Goal: Task Accomplishment & Management: Use online tool/utility

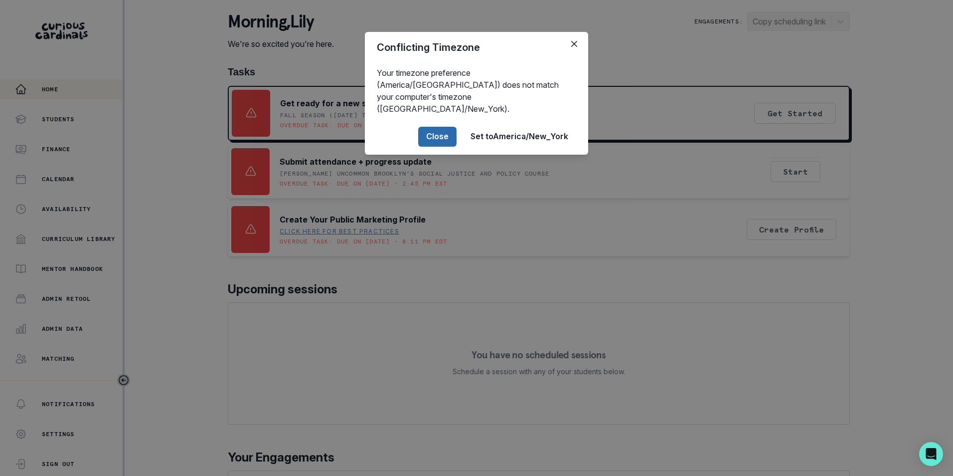
click at [445, 128] on button "Close" at bounding box center [437, 137] width 38 height 20
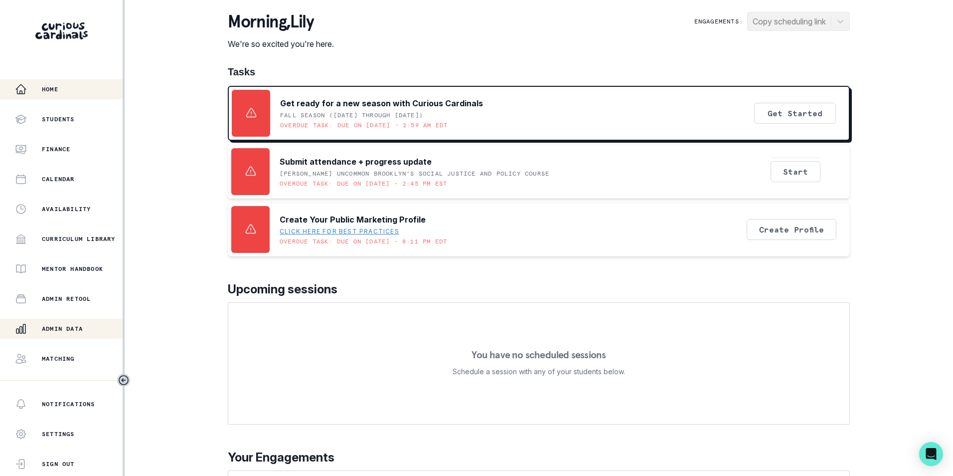
click at [67, 331] on p "Admin Data" at bounding box center [62, 329] width 41 height 8
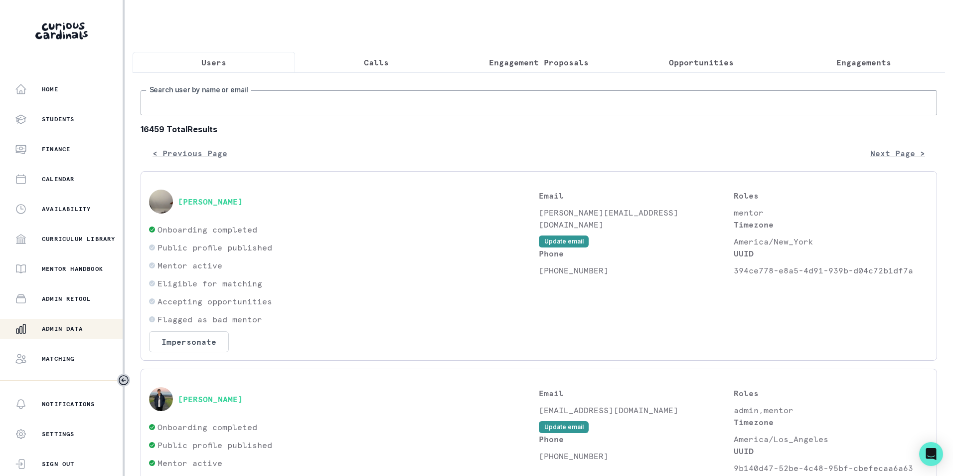
click at [255, 115] on input "Search user by name or email" at bounding box center [539, 102] width 797 height 25
paste input "[EMAIL_ADDRESS][DOMAIN_NAME]"
type input "[EMAIL_ADDRESS][DOMAIN_NAME]"
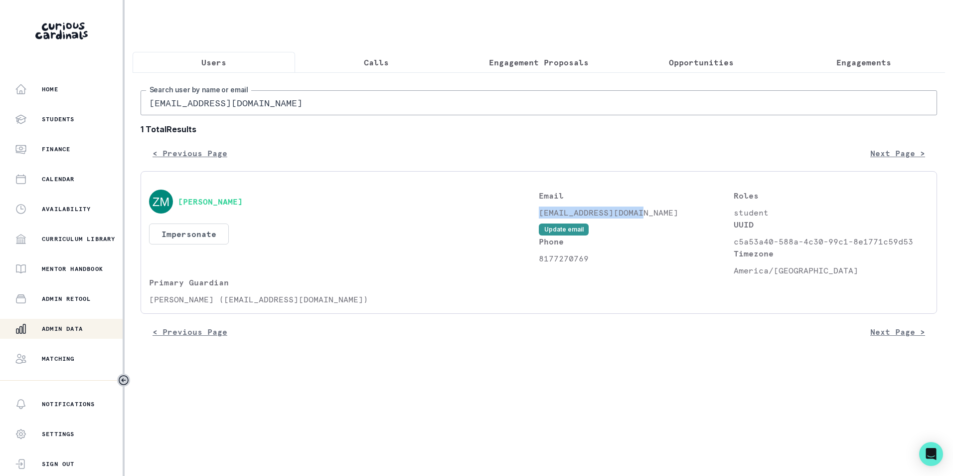
drag, startPoint x: 540, startPoint y: 223, endPoint x: 646, endPoint y: 226, distance: 105.8
click at [646, 226] on div "Email [EMAIL_ADDRESS][DOMAIN_NAME] Update email" at bounding box center [636, 212] width 195 height 46
copy p "[EMAIL_ADDRESS][DOMAIN_NAME]"
click at [875, 58] on p "Engagements" at bounding box center [864, 62] width 55 height 12
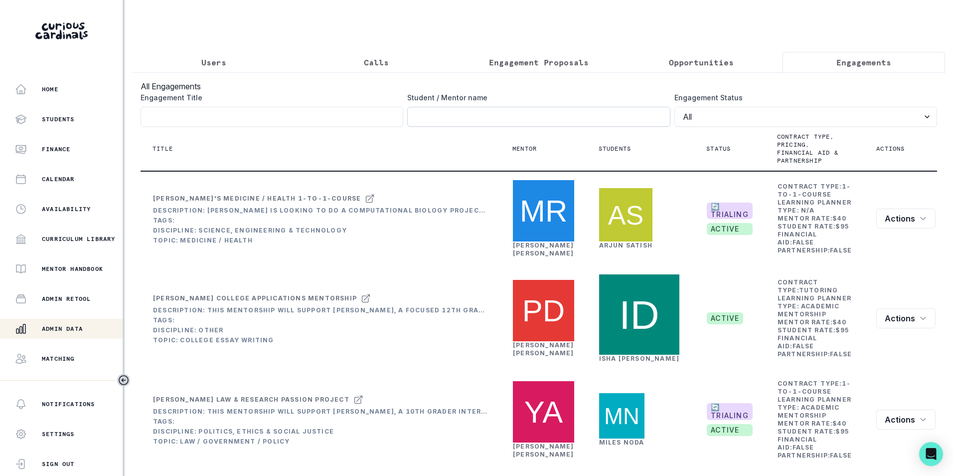
click at [492, 127] on input "Engagement Title" at bounding box center [538, 117] width 263 height 20
paste input "[EMAIL_ADDRESS][DOMAIN_NAME]"
click button "submit" at bounding box center [0, 0] width 0 height 0
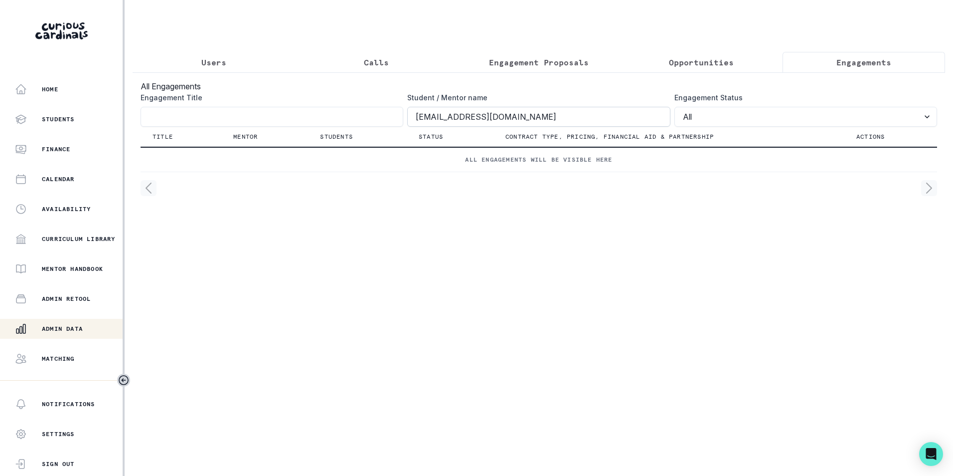
click at [470, 123] on input "[EMAIL_ADDRESS][DOMAIN_NAME]" at bounding box center [538, 117] width 263 height 20
type input "[PERSON_NAME]"
click button "submit" at bounding box center [0, 0] width 0 height 0
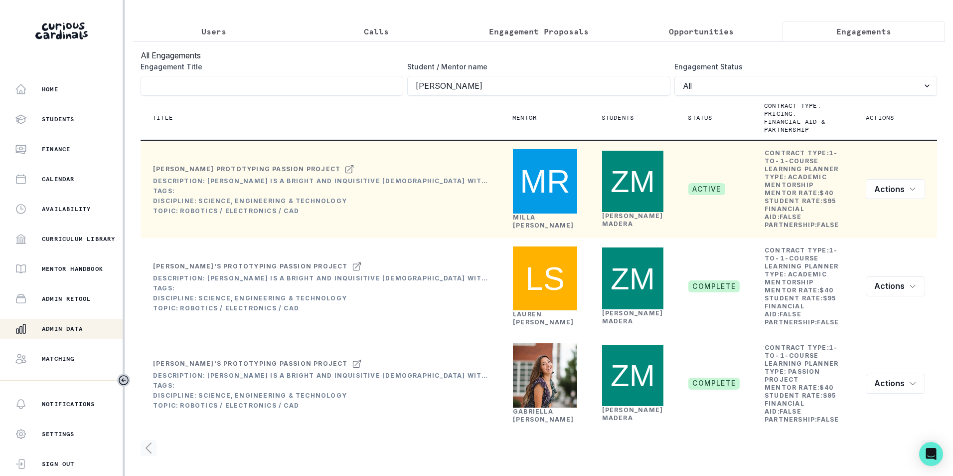
scroll to position [48, 0]
click at [525, 222] on link "[PERSON_NAME]" at bounding box center [543, 220] width 61 height 15
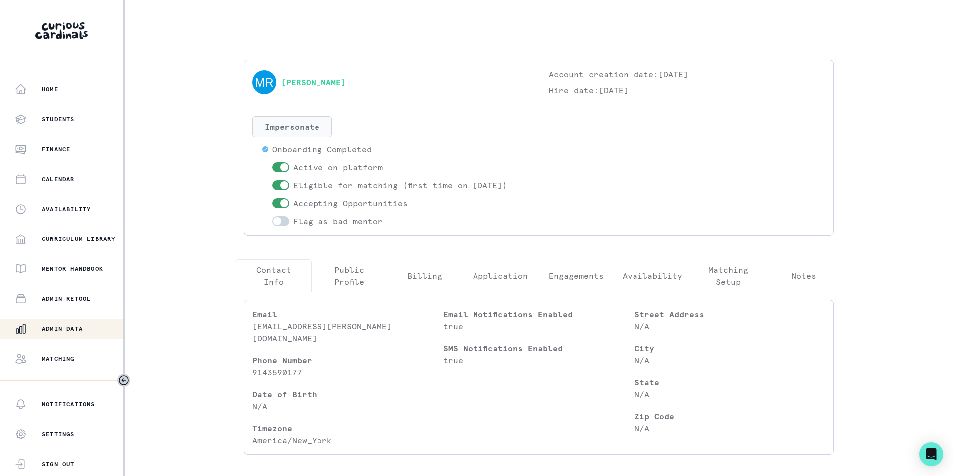
click at [324, 124] on button "Impersonate" at bounding box center [292, 126] width 80 height 21
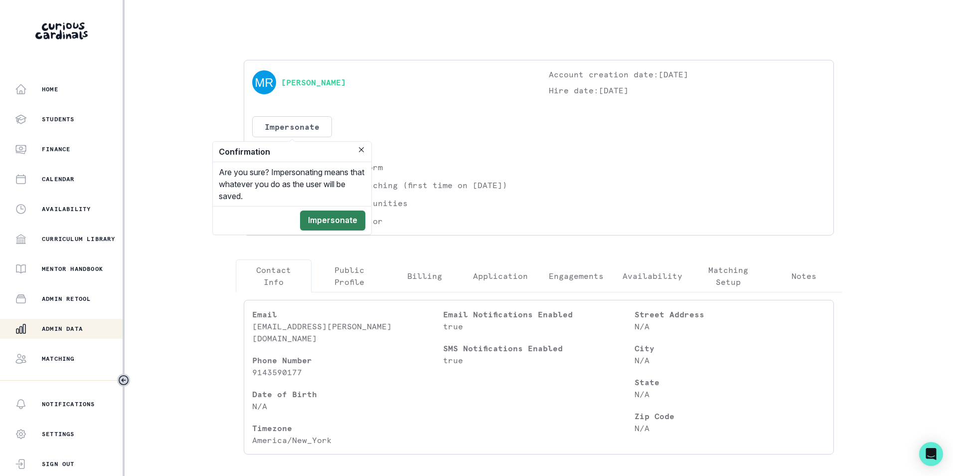
click at [343, 221] on button "Impersonate" at bounding box center [332, 220] width 65 height 20
